Goal: Check status: Check status

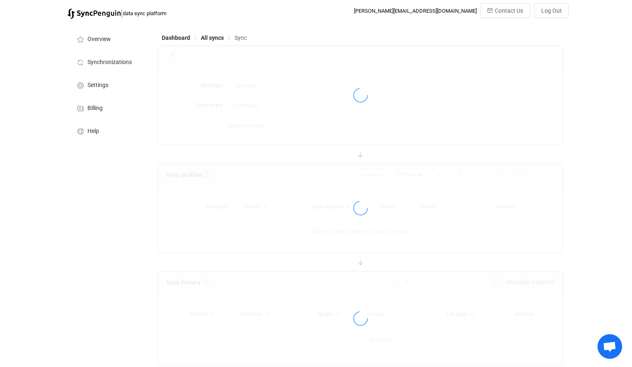
type input "iCloud → HubSpot"
type input "10 minutes"
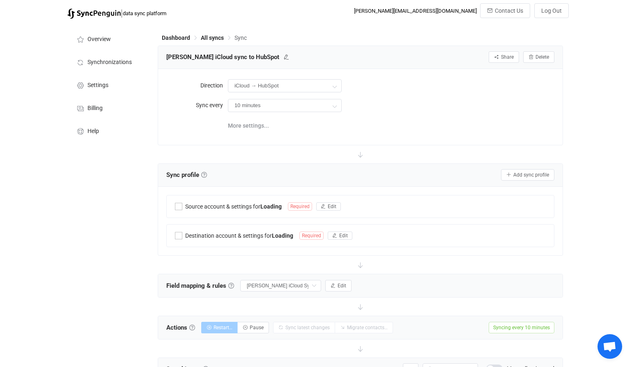
scroll to position [737, 0]
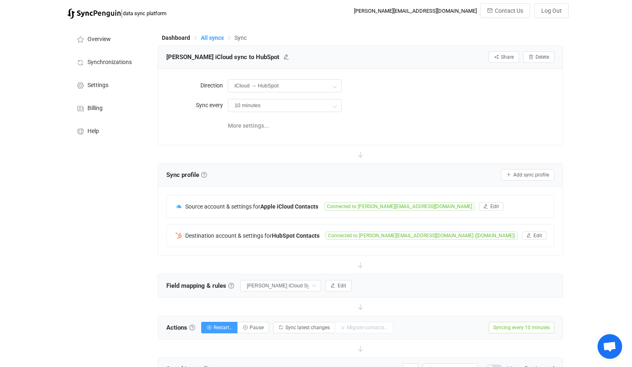
click at [210, 36] on span "All syncs" at bounding box center [212, 37] width 23 height 7
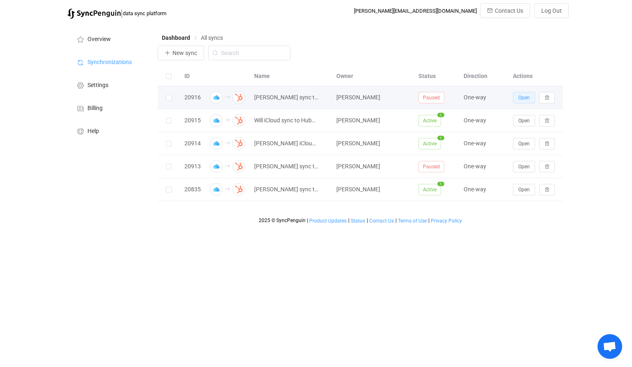
click at [521, 96] on span "Open" at bounding box center [523, 98] width 11 height 6
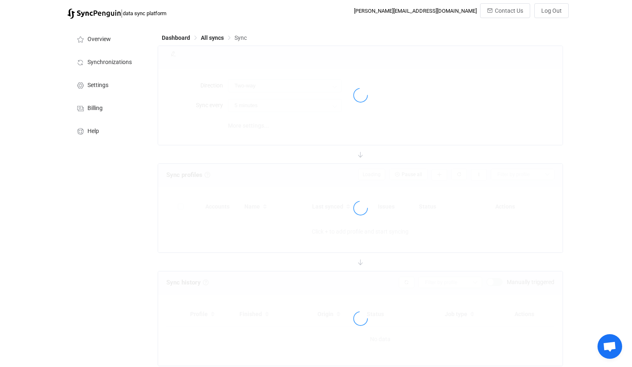
type input "iCloud → HubSpot"
type input "10 minutes"
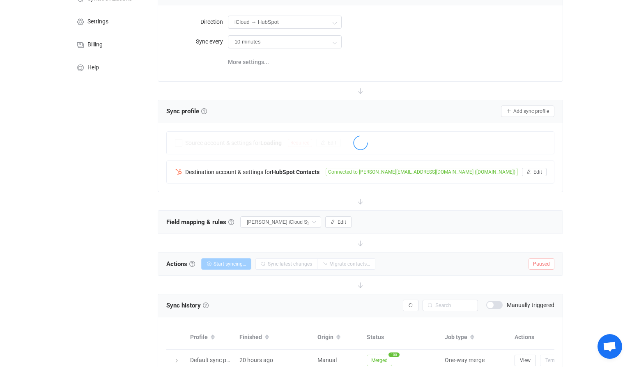
scroll to position [109, 0]
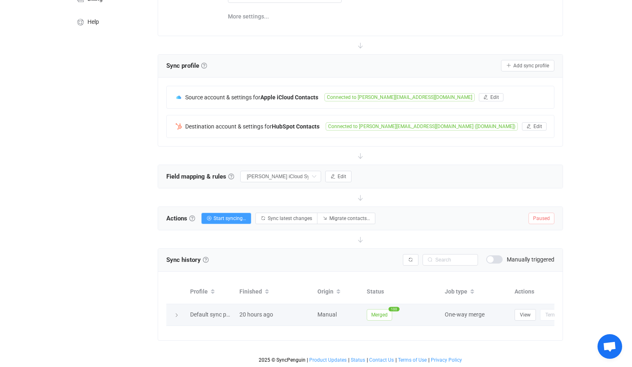
click at [181, 314] on div at bounding box center [175, 315] width 11 height 8
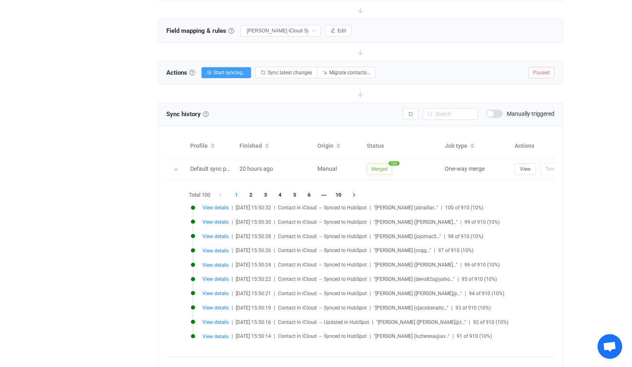
scroll to position [256, 0]
click at [220, 235] on span "View details" at bounding box center [215, 235] width 26 height 6
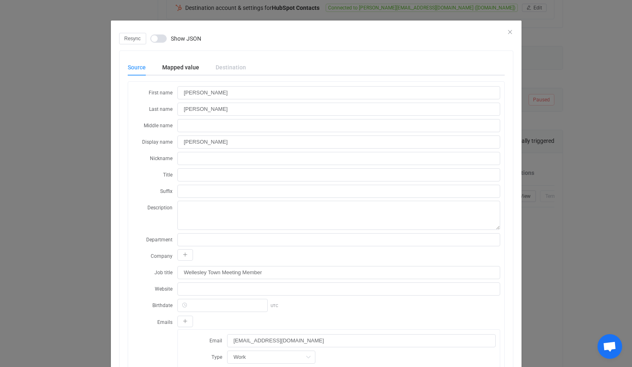
scroll to position [0, 0]
click at [511, 30] on icon "Close" at bounding box center [510, 32] width 7 height 7
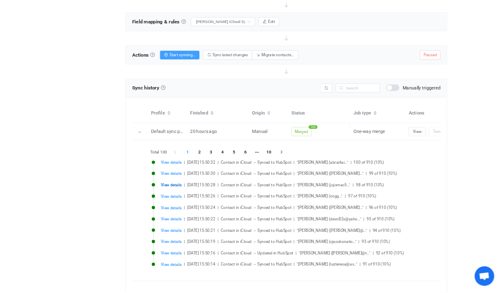
scroll to position [263, 0]
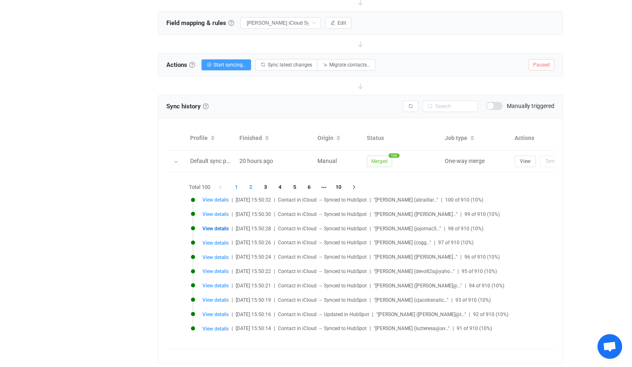
click at [254, 190] on li "2" at bounding box center [250, 186] width 15 height 11
click at [264, 189] on li "3" at bounding box center [265, 186] width 15 height 11
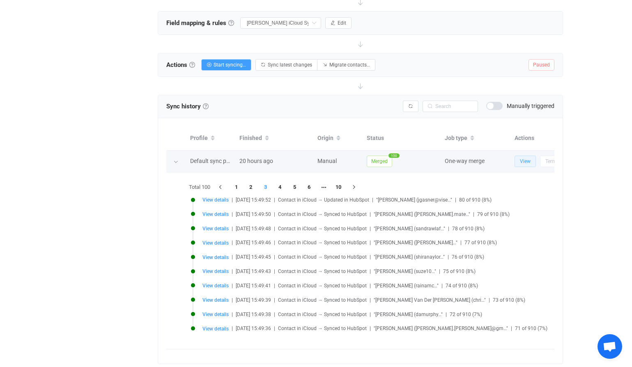
click at [521, 164] on span "View" at bounding box center [525, 161] width 11 height 6
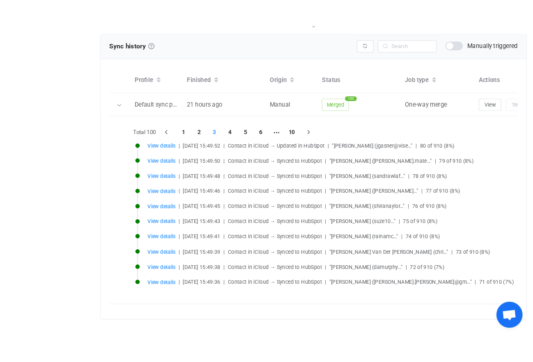
scroll to position [291, 0]
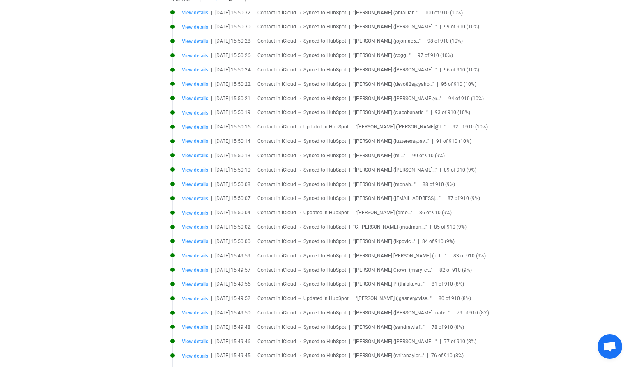
scroll to position [230, 0]
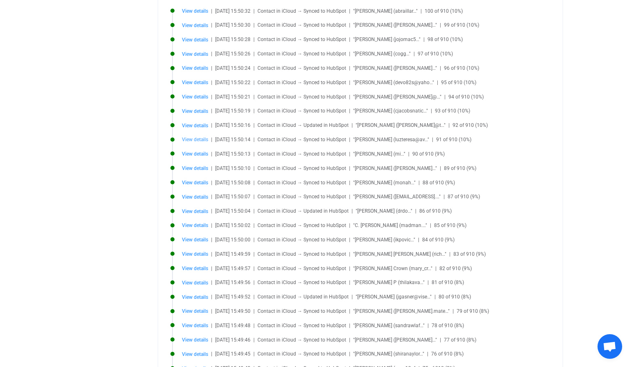
click at [196, 140] on span "View details" at bounding box center [195, 140] width 26 height 6
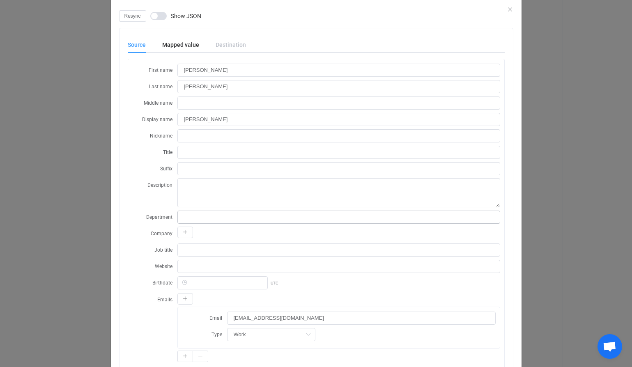
scroll to position [8, 0]
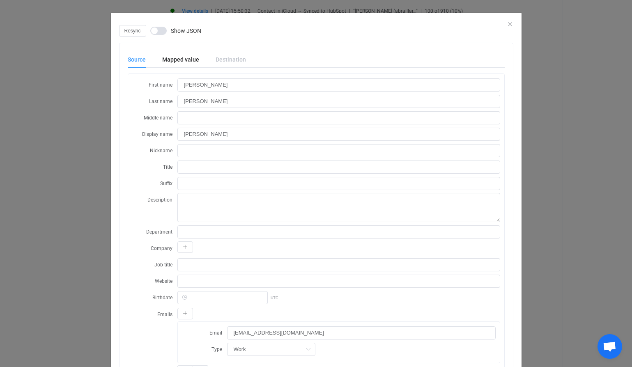
click at [510, 28] on div "Resync Show JSON" at bounding box center [316, 30] width 394 height 11
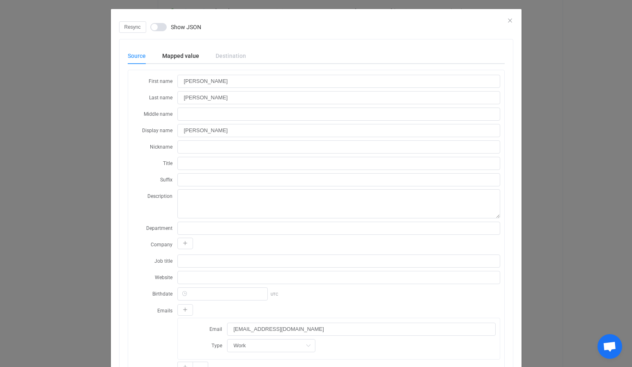
scroll to position [9, 0]
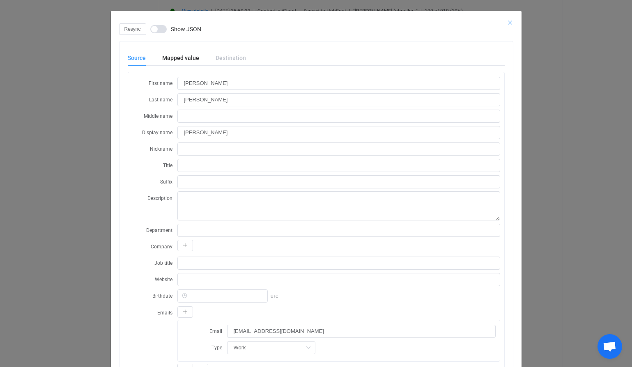
click at [509, 21] on icon "Close" at bounding box center [510, 22] width 7 height 7
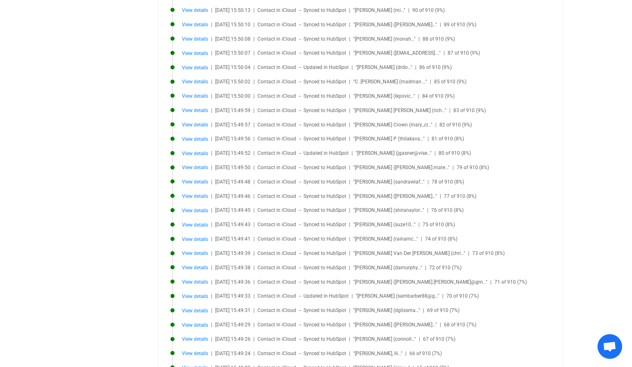
scroll to position [372, 0]
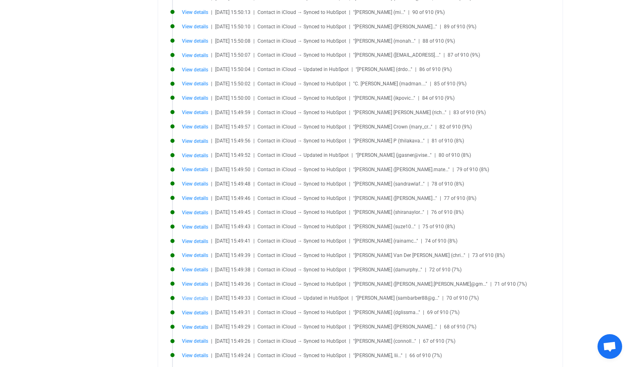
click at [199, 297] on span "View details" at bounding box center [195, 299] width 26 height 6
type input "[PERSON_NAME]"
type input "[EMAIL_ADDRESS][DOMAIN_NAME]"
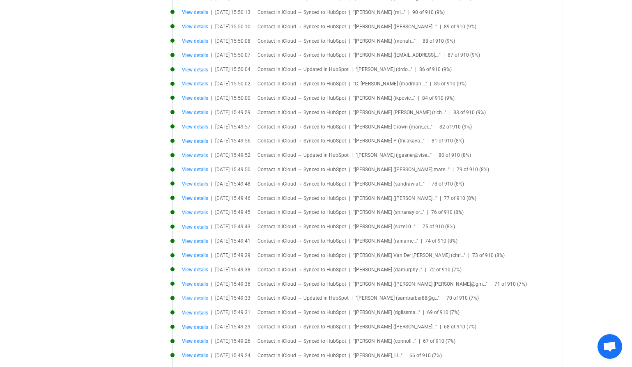
type input "[PHONE_NUMBER]"
type input "Mobile"
type input "1ad3ff06-7584-4016-8a31-5d120da65fab.vcf"
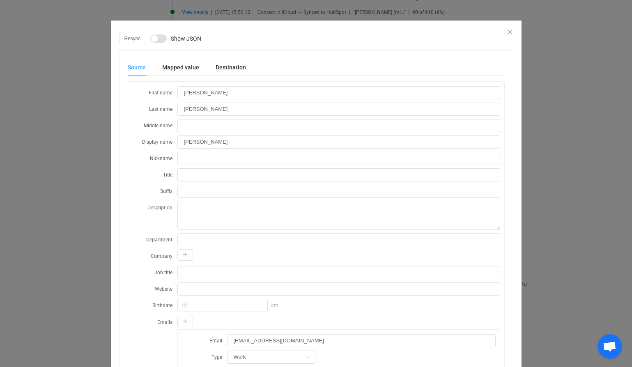
scroll to position [0, 0]
click at [511, 32] on icon "Close" at bounding box center [510, 32] width 7 height 7
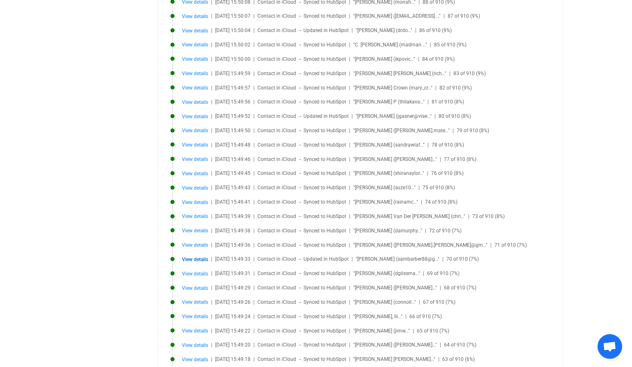
scroll to position [414, 0]
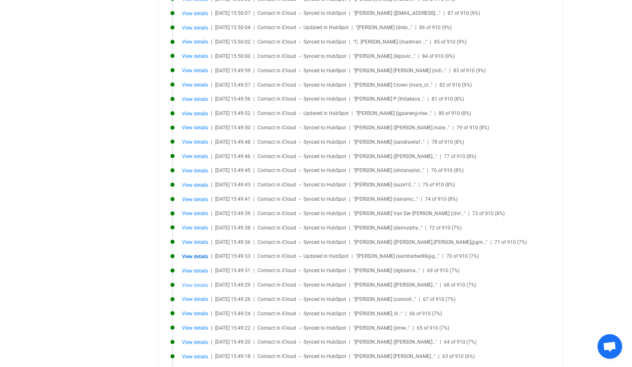
click at [194, 284] on span "View details" at bounding box center [195, 285] width 26 height 6
type input "[PERSON_NAME]"
type input "[PERSON_NAME][EMAIL_ADDRESS][DOMAIN_NAME]"
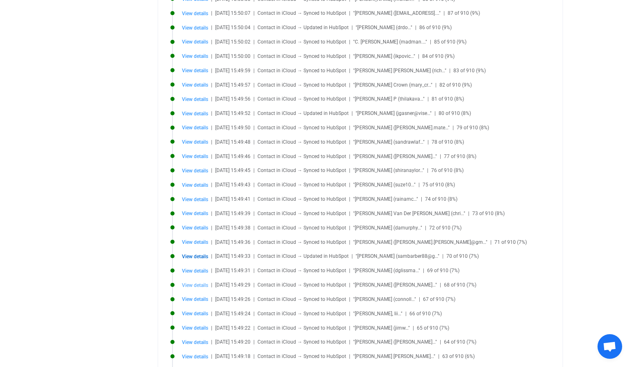
type input "[STREET_ADDRESS]"
type input "1987aaf7-bbdc-4eea-9dc3-14cf696717c1.vcf"
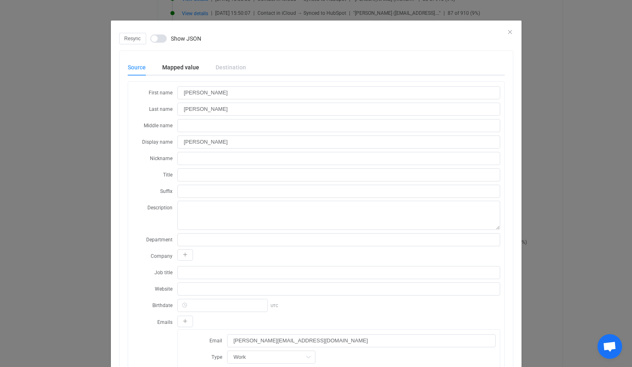
scroll to position [0, 0]
click at [510, 32] on icon "Close" at bounding box center [510, 32] width 7 height 7
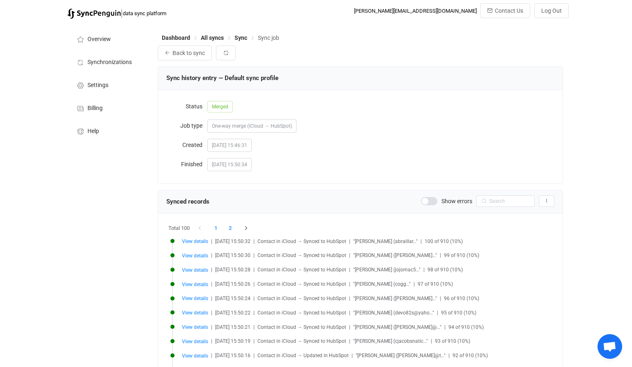
click at [231, 230] on li "2" at bounding box center [230, 227] width 15 height 11
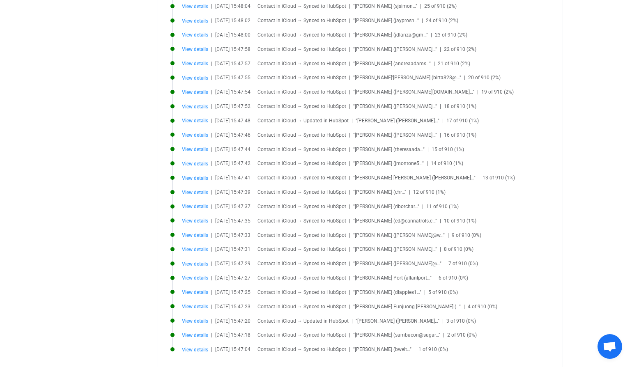
scroll to position [593, 0]
drag, startPoint x: 445, startPoint y: 49, endPoint x: 451, endPoint y: 50, distance: 5.8
click at [451, 50] on span "22 of 910 (2%)" at bounding box center [460, 49] width 32 height 6
click at [509, 68] on li "View details | [DATE] 15:47:57 | Contact in iCloud → Synced to HubSpot | "[PERS…" at bounding box center [365, 68] width 390 height 14
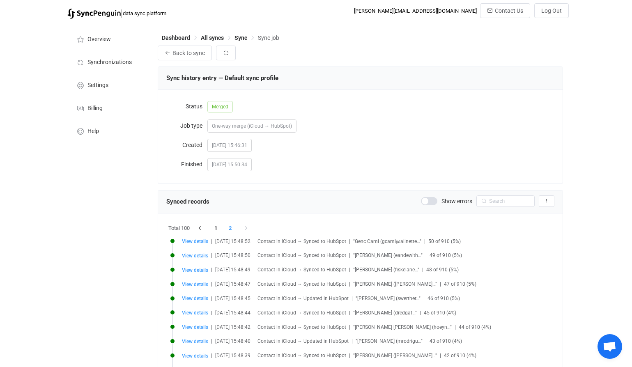
scroll to position [0, 0]
click at [216, 225] on li "1" at bounding box center [215, 227] width 15 height 11
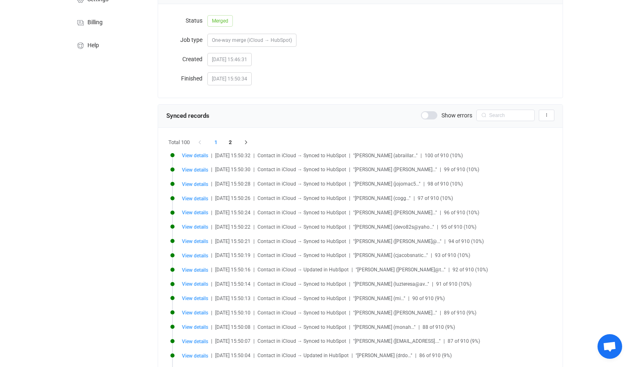
scroll to position [115, 0]
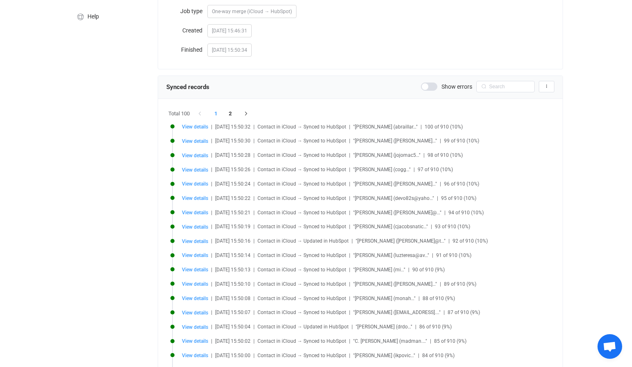
click at [521, 188] on li "View details | [DATE] 15:50:24 | Contact in iCloud → Synced to HubSpot | "[PERS…" at bounding box center [365, 189] width 390 height 14
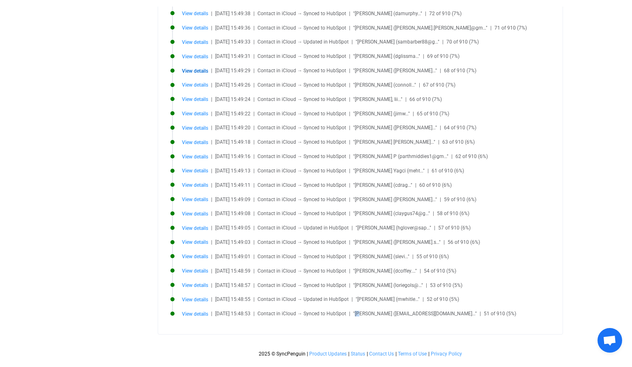
scroll to position [622, 0]
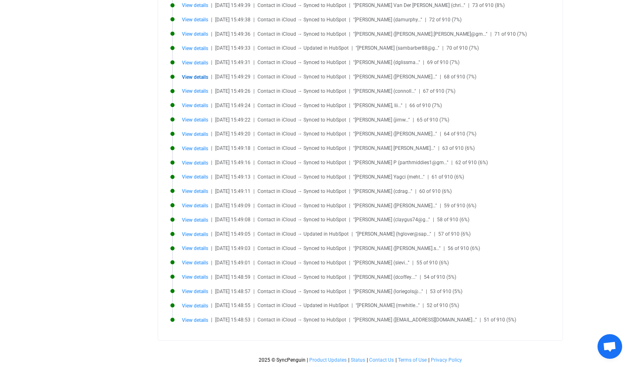
click at [292, 319] on span "Contact in iCloud → Synced to HubSpot" at bounding box center [301, 320] width 89 height 6
click at [199, 318] on span "View details" at bounding box center [195, 320] width 26 height 6
type input "[PERSON_NAME]"
type input "[EMAIL_ADDRESS][DOMAIN_NAME]"
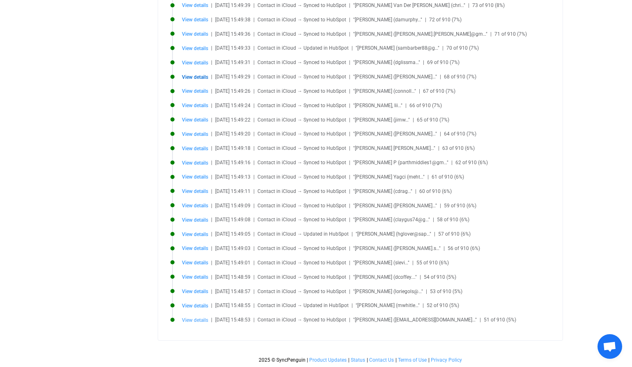
type input "133fa91a-a336-4cf6-92bc-d8be61c3ee2a.vcf"
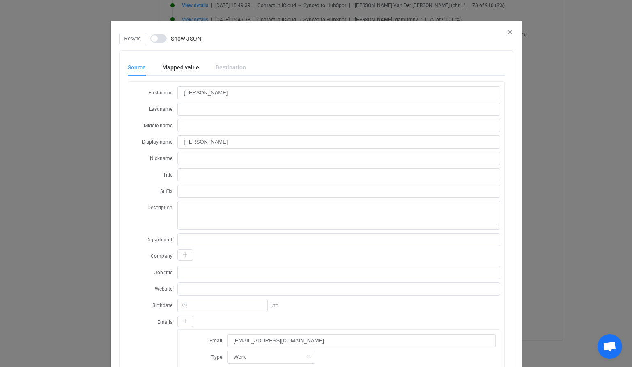
scroll to position [0, 0]
click at [179, 66] on div "Mapped value" at bounding box center [180, 67] width 53 height 16
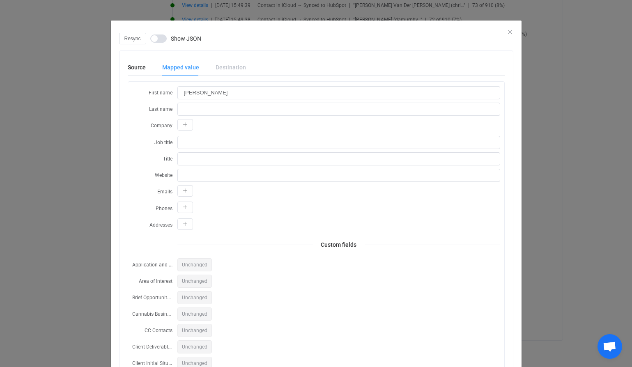
click at [228, 64] on div "Destination" at bounding box center [226, 67] width 39 height 16
click at [149, 70] on div "Source" at bounding box center [141, 67] width 26 height 16
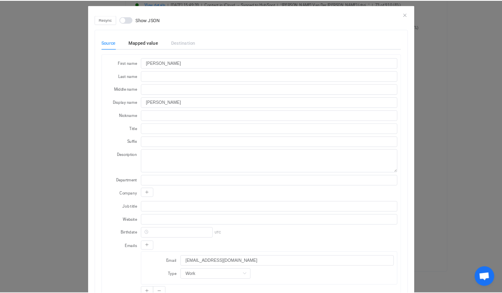
scroll to position [14, 0]
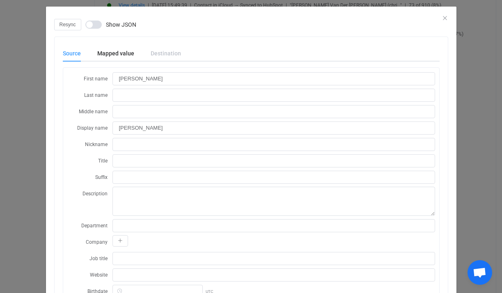
click at [446, 46] on div "Source Mapped value Destination First name [PERSON_NAME] Last name Middle name …" at bounding box center [251, 249] width 393 height 424
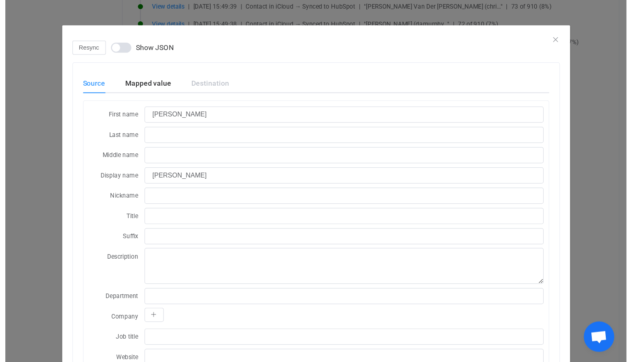
scroll to position [0, 0]
